Goal: Check status: Check status

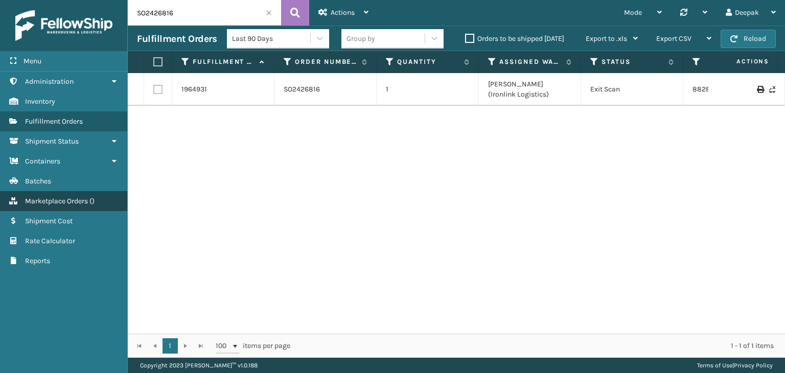
click at [84, 203] on span "Marketplace Orders" at bounding box center [56, 201] width 63 height 9
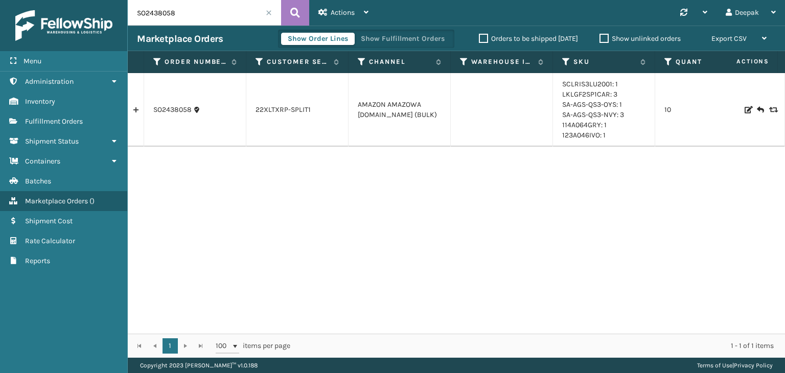
click at [187, 7] on input "SO2438058" at bounding box center [204, 13] width 153 height 26
paste input "40481"
type input "SO2440481"
click at [290, 13] on icon at bounding box center [295, 12] width 10 height 15
